Goal: Task Accomplishment & Management: Use online tool/utility

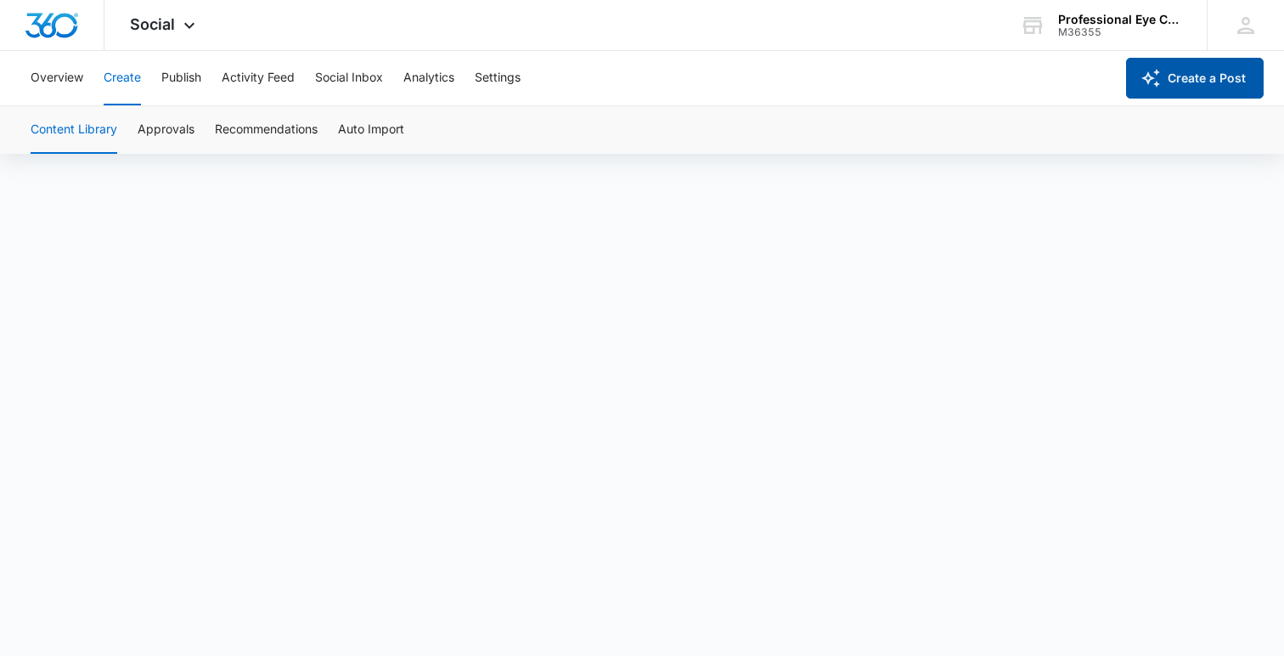
click at [1205, 71] on button "Create a Post" at bounding box center [1195, 78] width 138 height 41
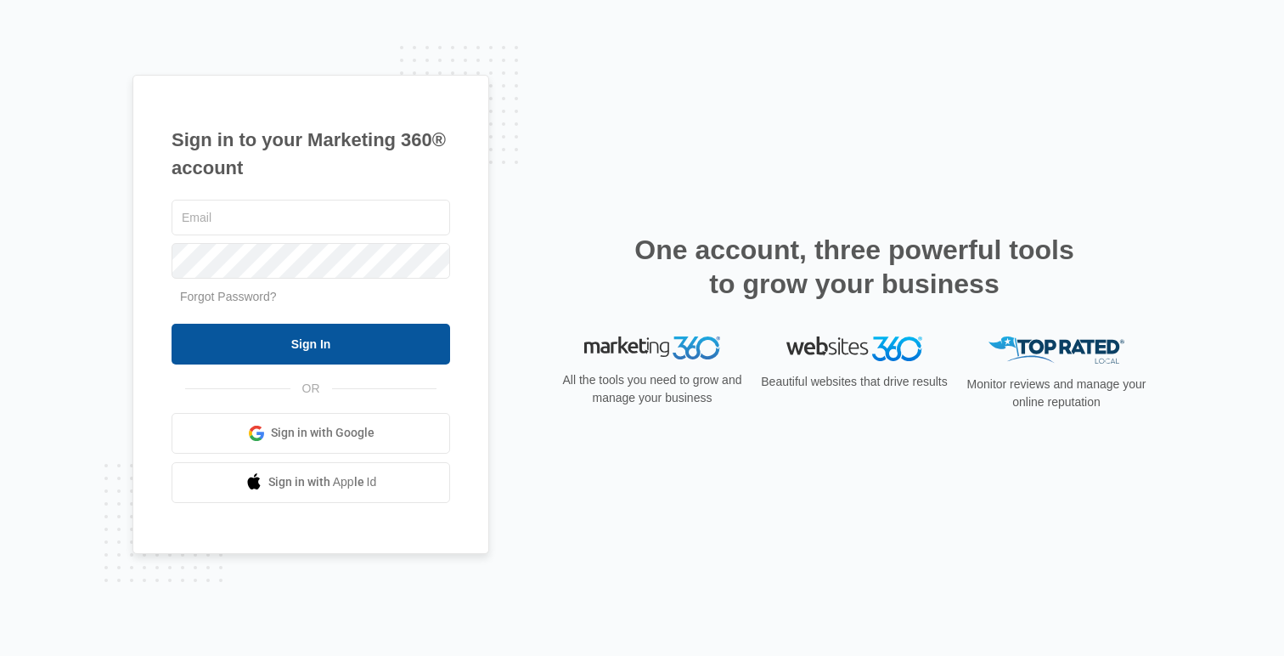
type input "[EMAIL_ADDRESS][DOMAIN_NAME]"
click at [375, 340] on input "Sign In" at bounding box center [311, 344] width 279 height 41
